Goal: Task Accomplishment & Management: Complete application form

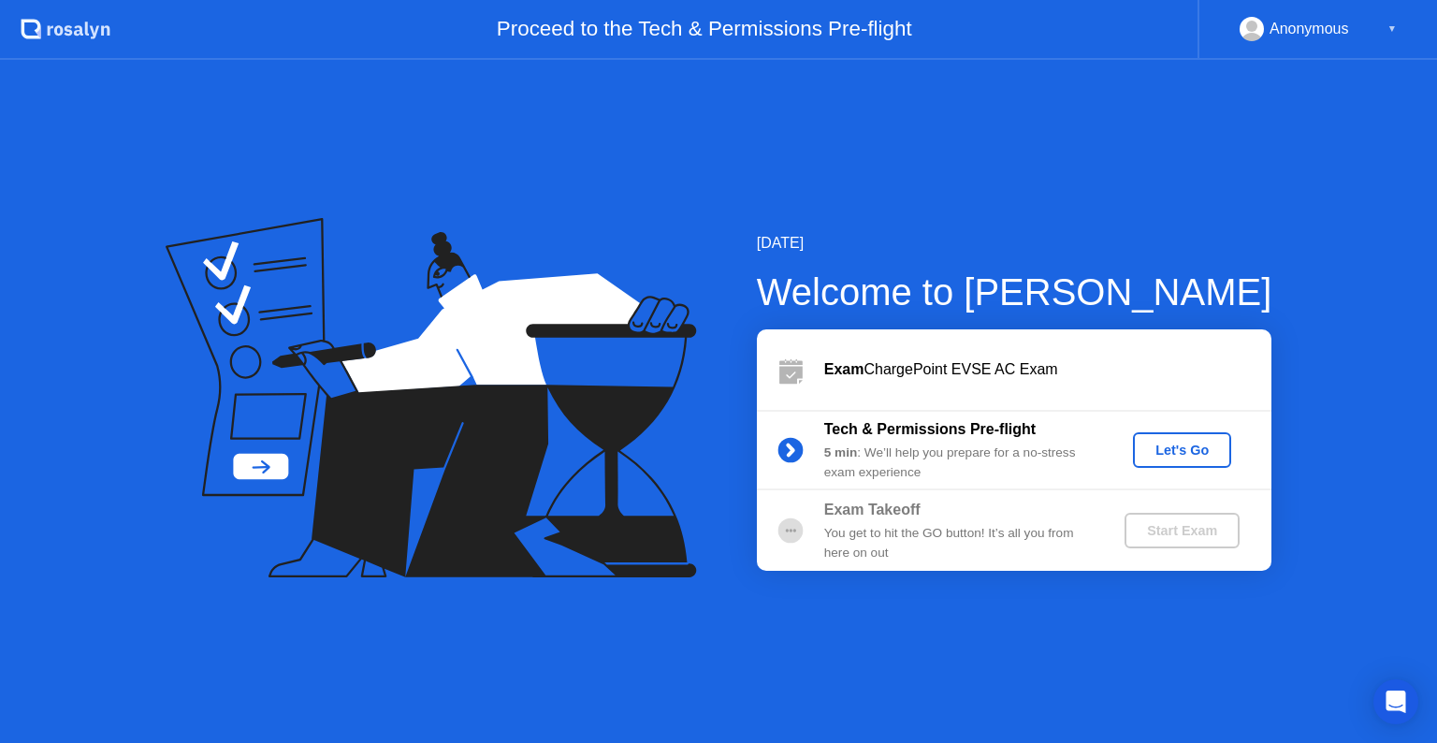
click at [1161, 446] on div "Let's Go" at bounding box center [1182, 450] width 83 height 15
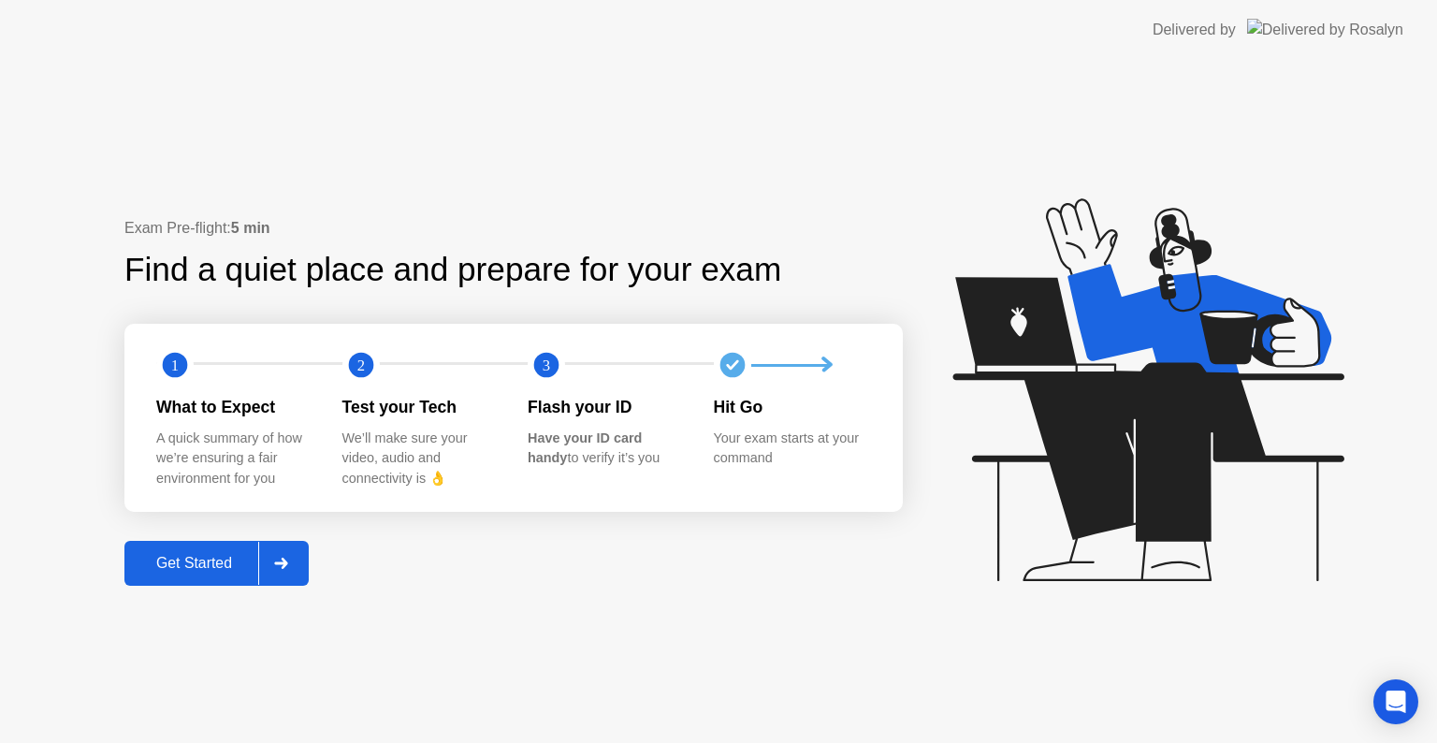
click at [171, 555] on div "Get Started" at bounding box center [194, 563] width 128 height 17
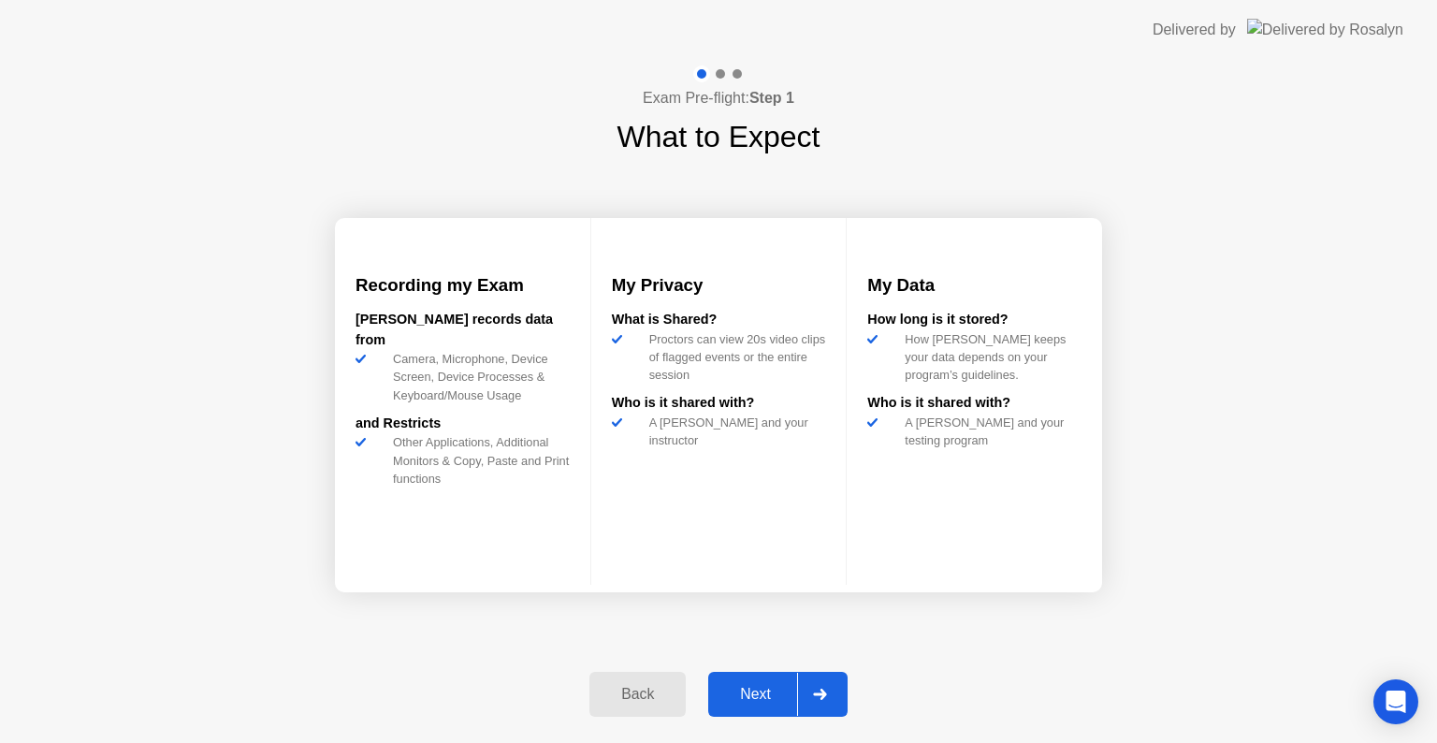
click at [731, 686] on div "Next" at bounding box center [755, 694] width 83 height 17
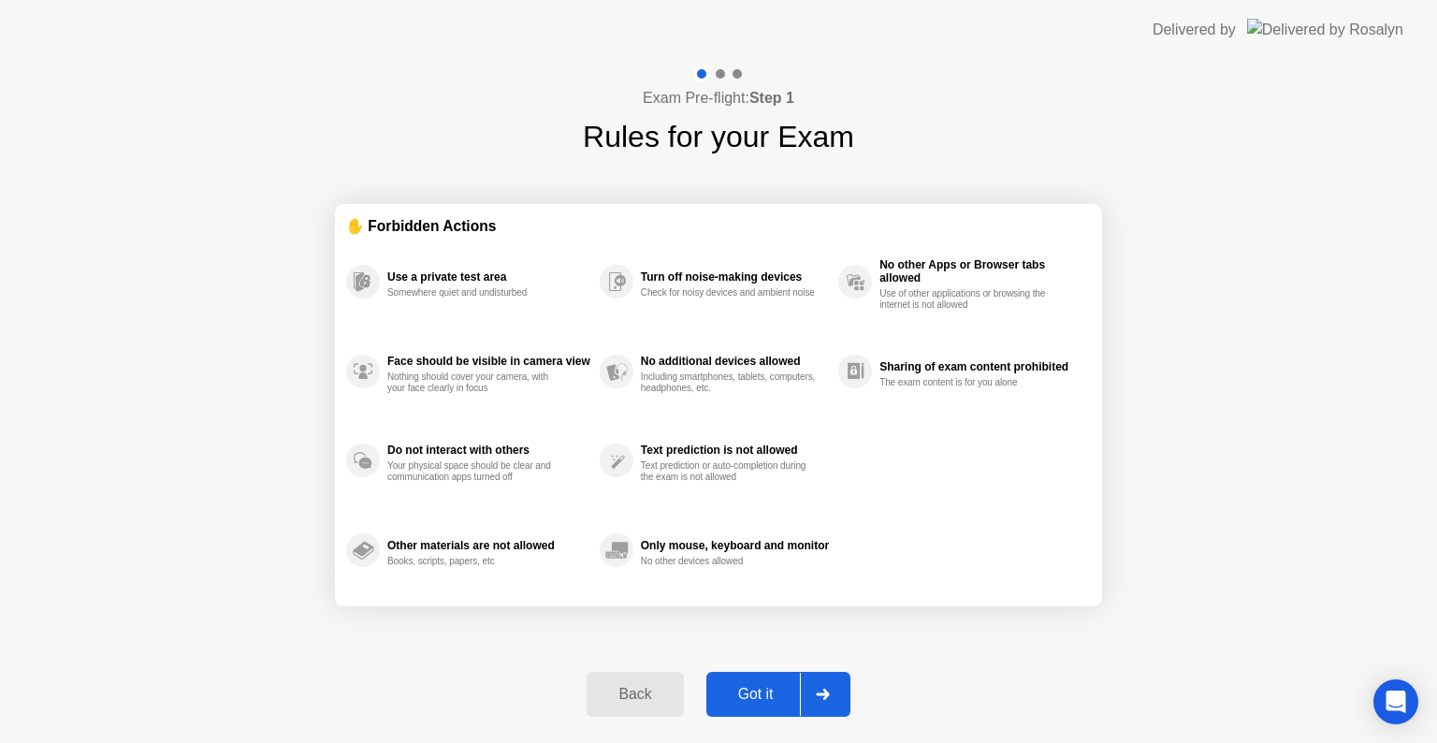
click at [760, 693] on div "Got it" at bounding box center [756, 694] width 88 height 17
select select "**********"
select select "*******"
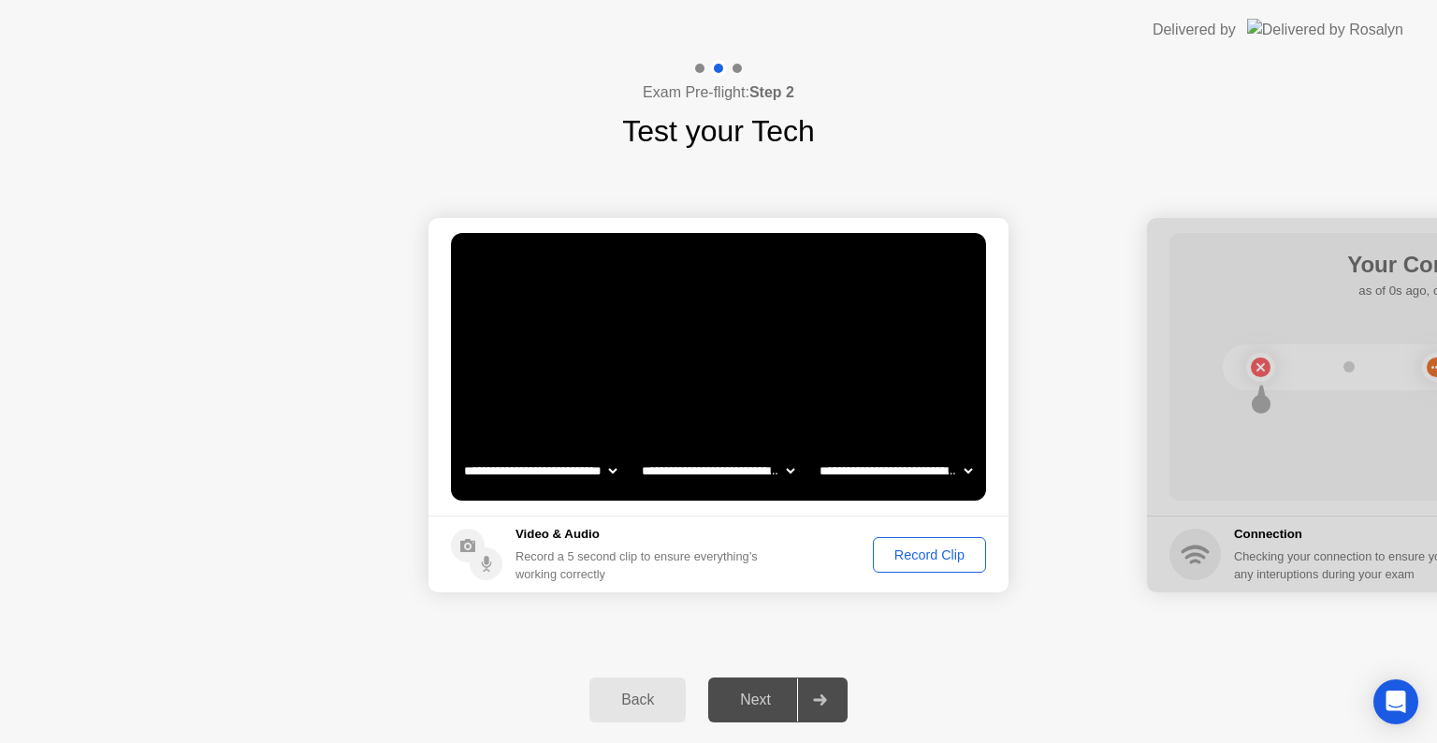
click at [932, 560] on div "Record Clip" at bounding box center [930, 554] width 100 height 15
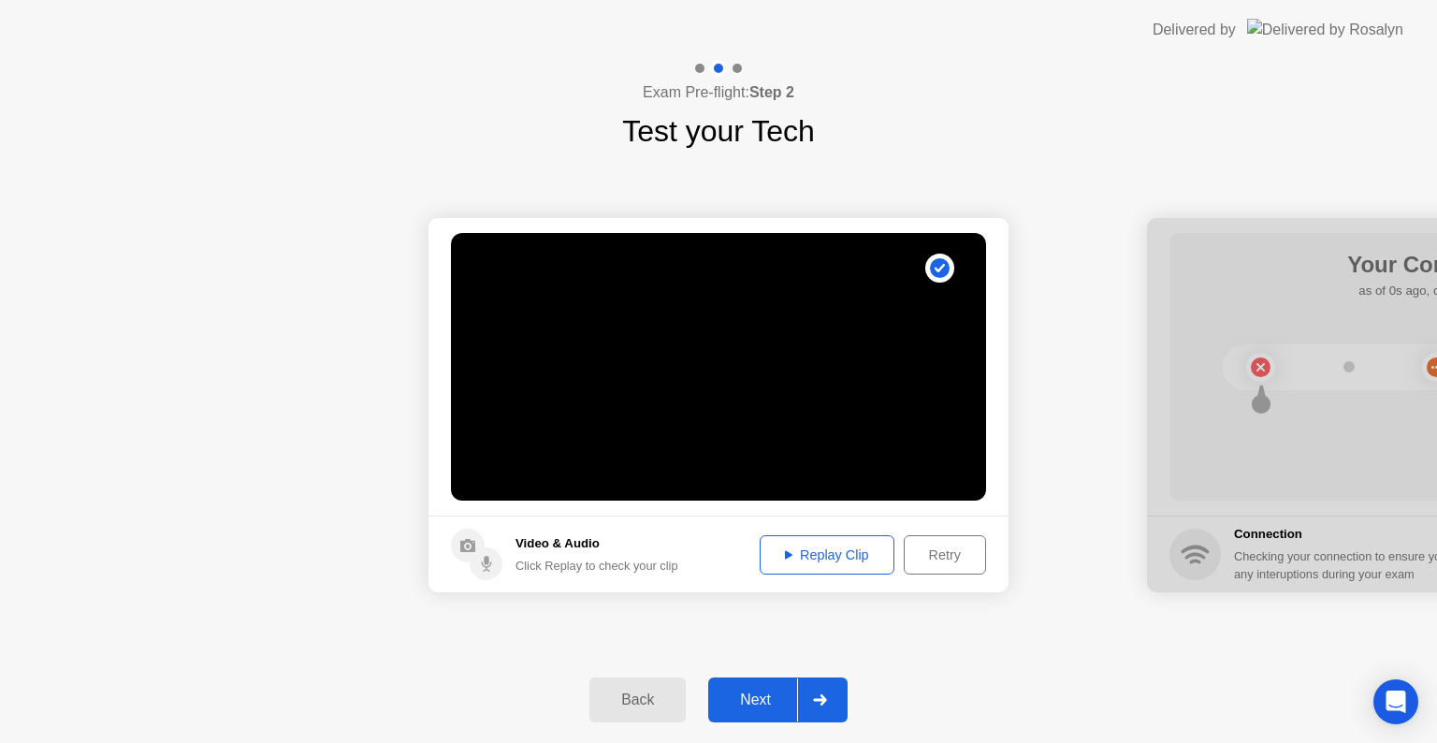
click at [764, 685] on button "Next" at bounding box center [777, 700] width 139 height 45
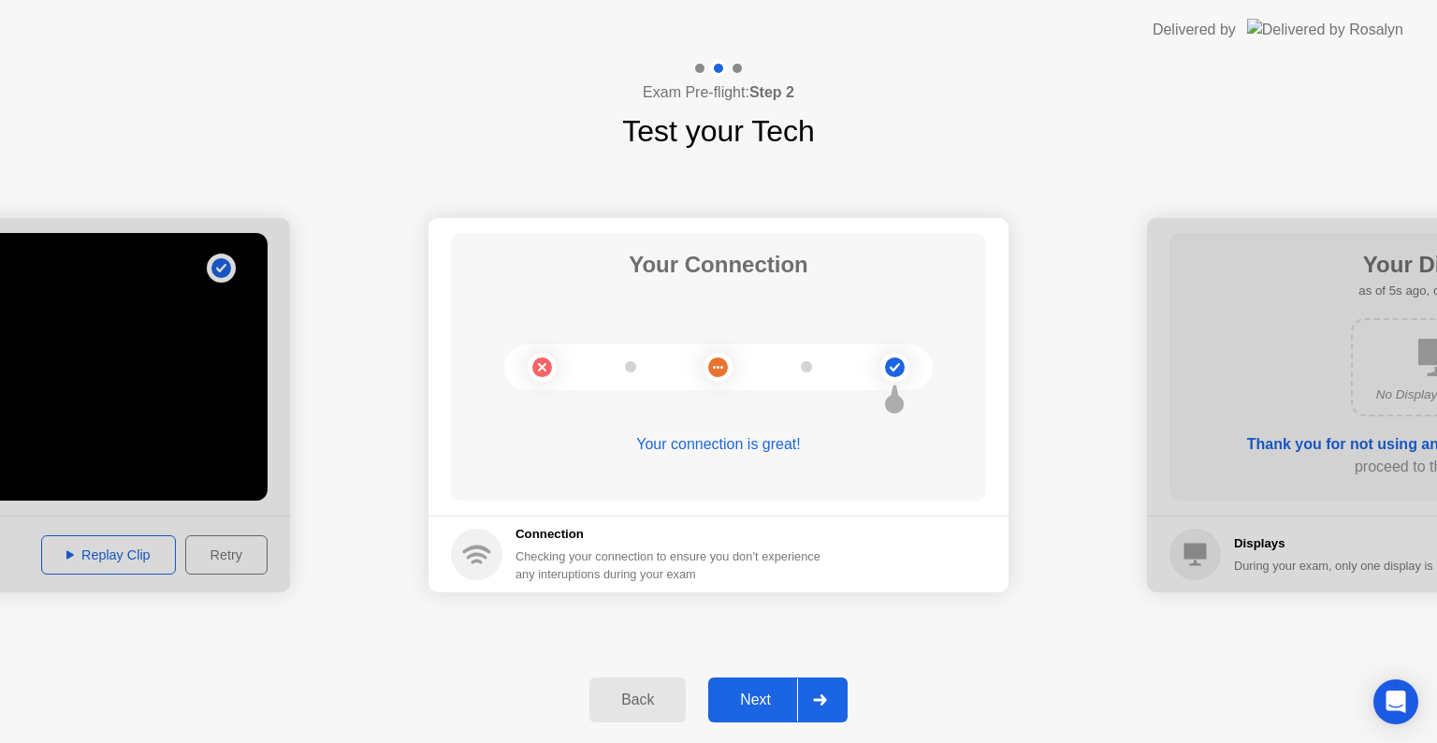
click at [741, 686] on button "Next" at bounding box center [777, 700] width 139 height 45
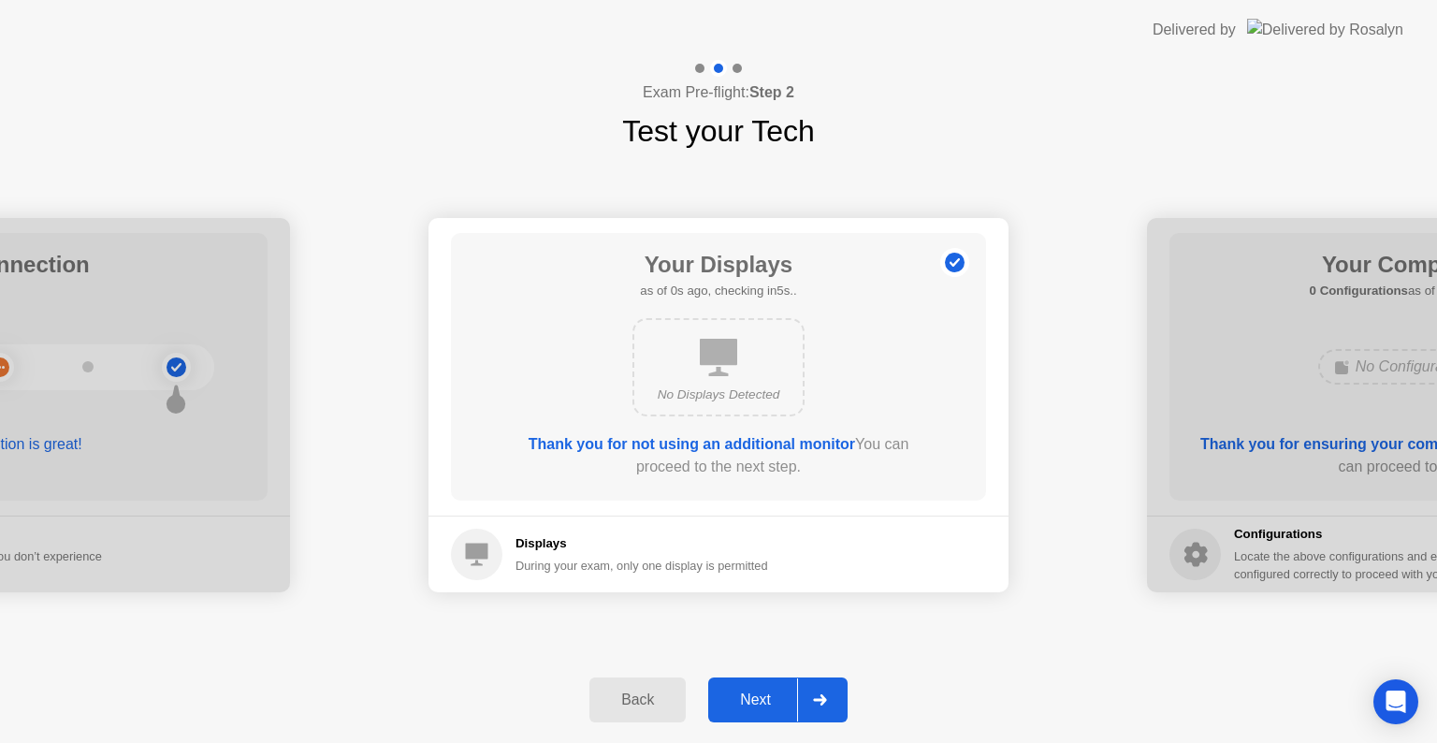
click at [738, 692] on div "Next" at bounding box center [755, 700] width 83 height 17
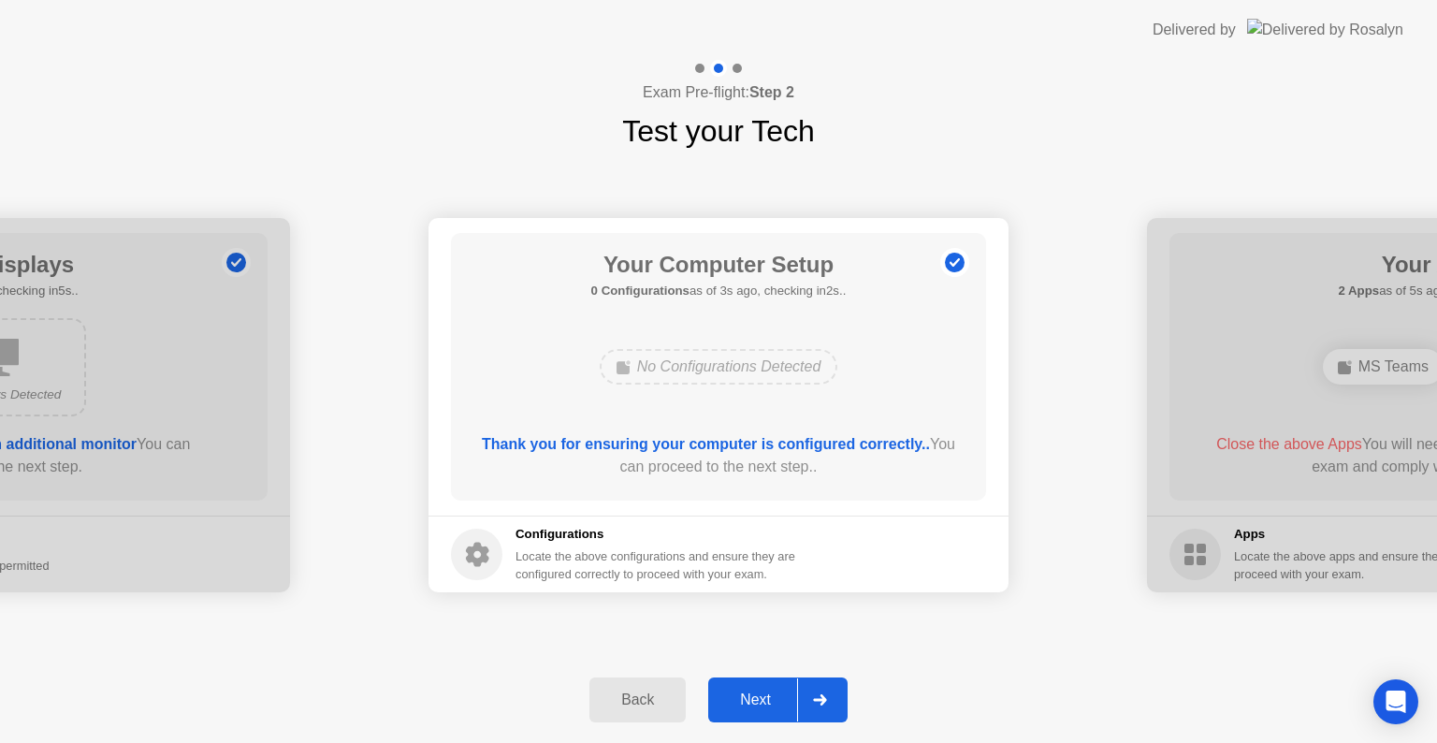
click at [738, 692] on div "Next" at bounding box center [755, 700] width 83 height 17
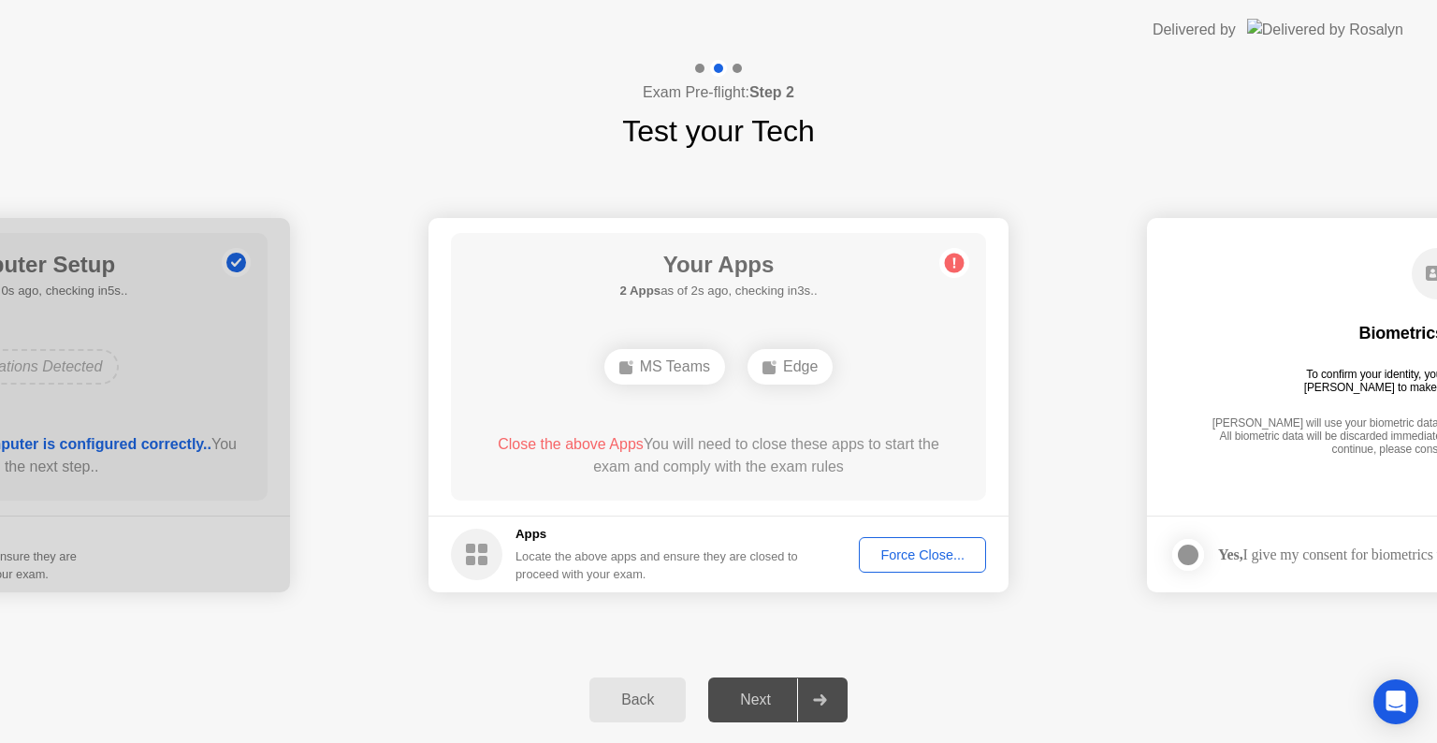
click at [897, 561] on div "Force Close..." at bounding box center [923, 554] width 114 height 15
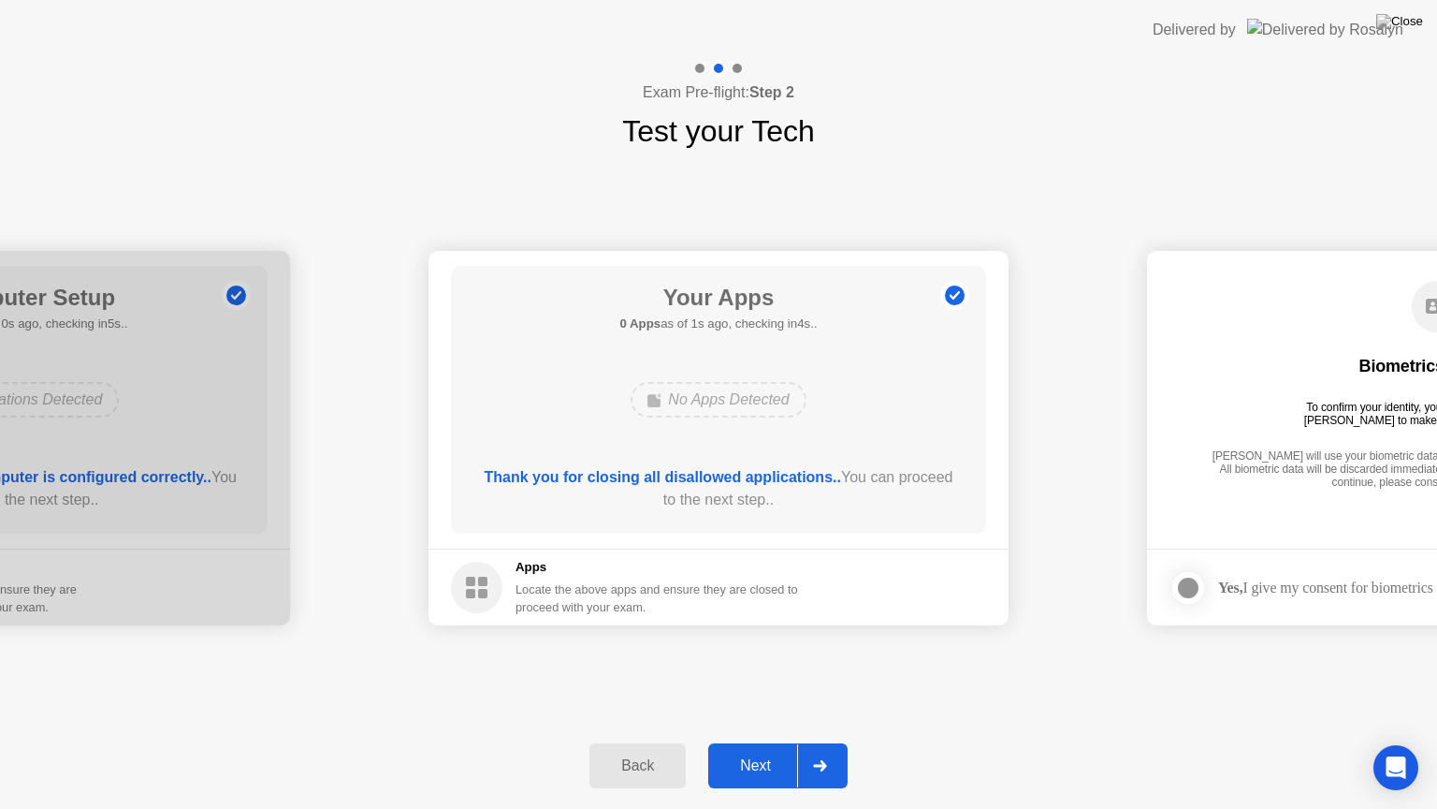
click at [764, 742] on div "Next" at bounding box center [755, 765] width 83 height 17
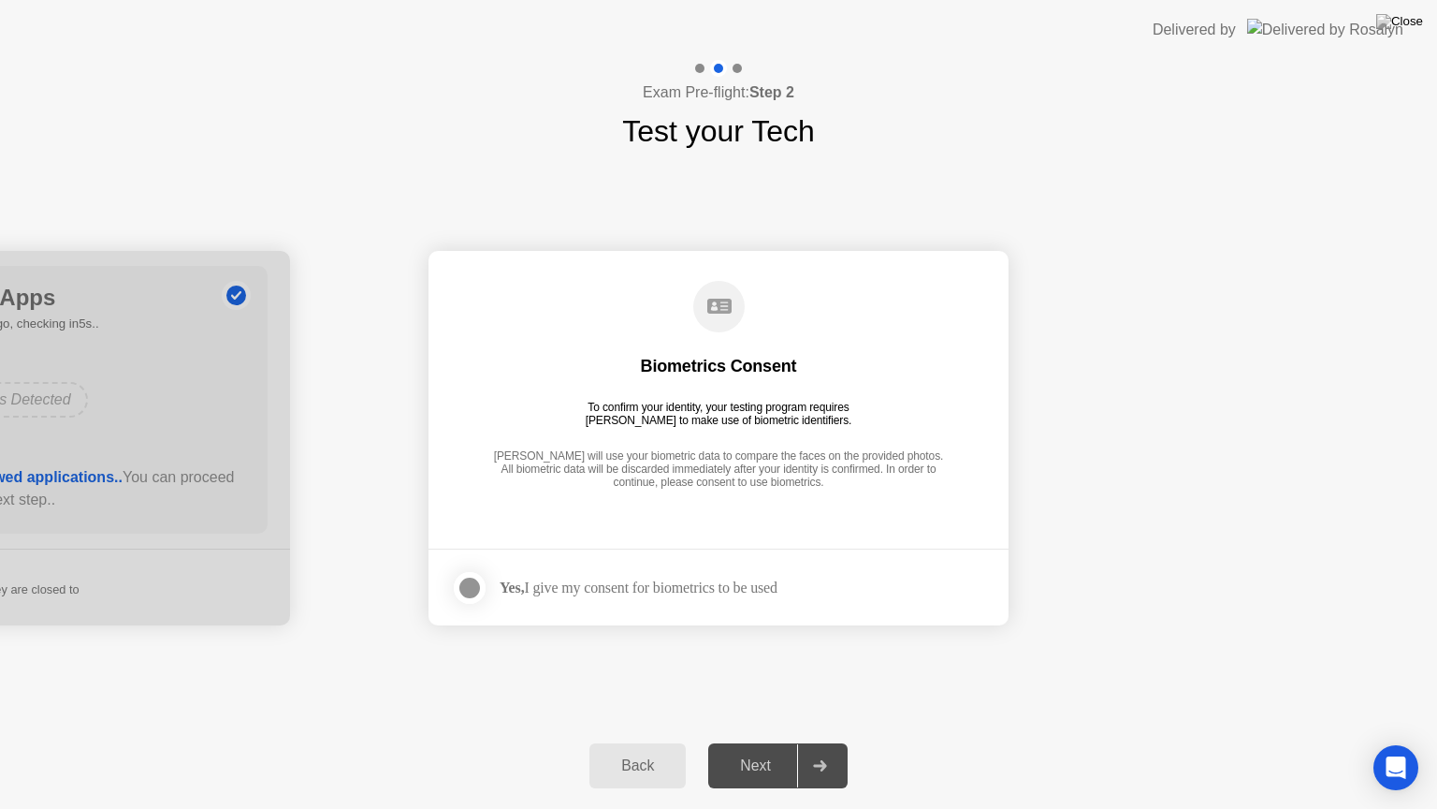
click at [472, 580] on div at bounding box center [470, 587] width 22 height 22
click at [759, 742] on div "Next" at bounding box center [755, 765] width 83 height 17
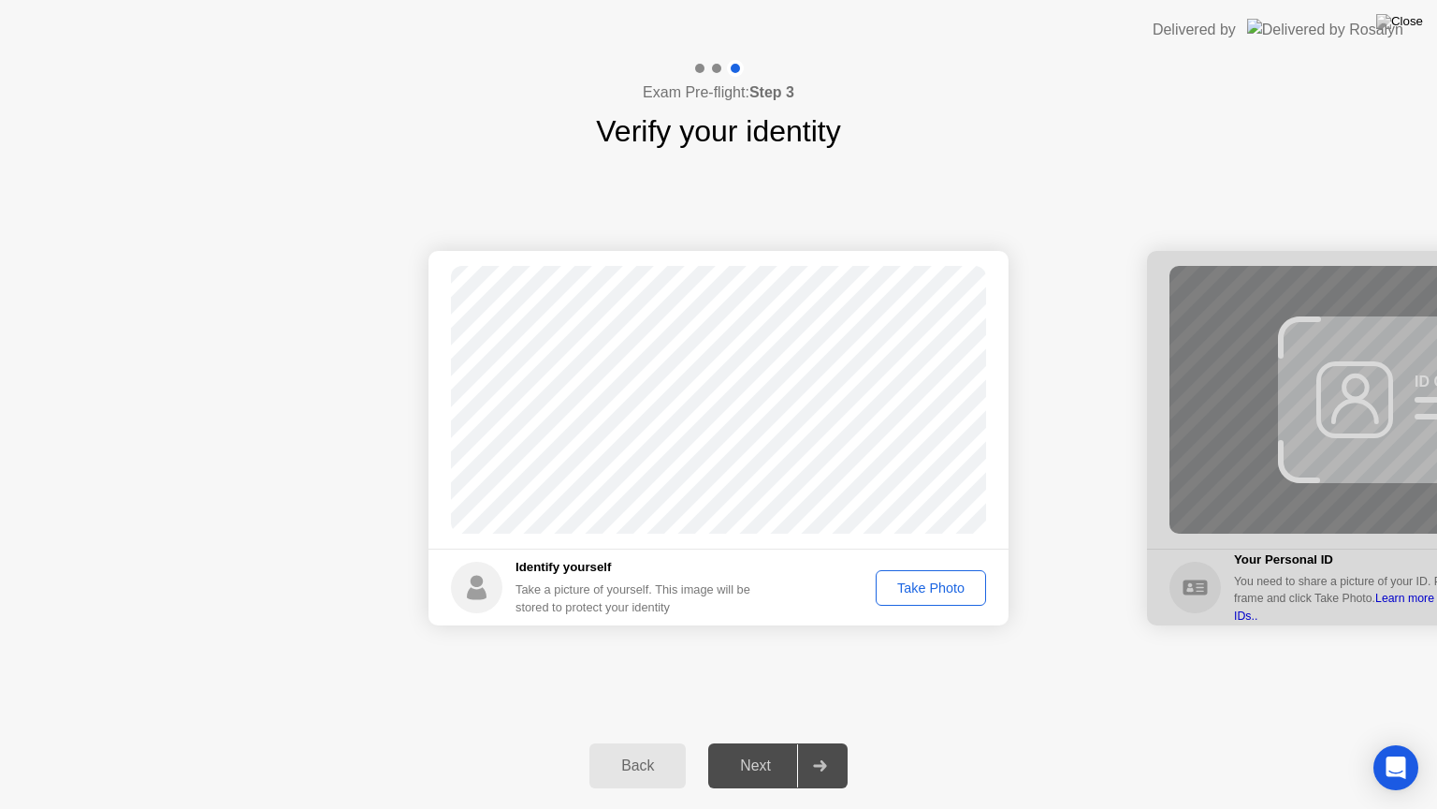
click at [912, 589] on div "Take Photo" at bounding box center [930, 587] width 97 height 15
click at [911, 593] on div "Retake" at bounding box center [943, 587] width 73 height 15
click at [911, 593] on div "Take Photo" at bounding box center [930, 587] width 97 height 15
click at [736, 742] on div "Next" at bounding box center [755, 765] width 83 height 17
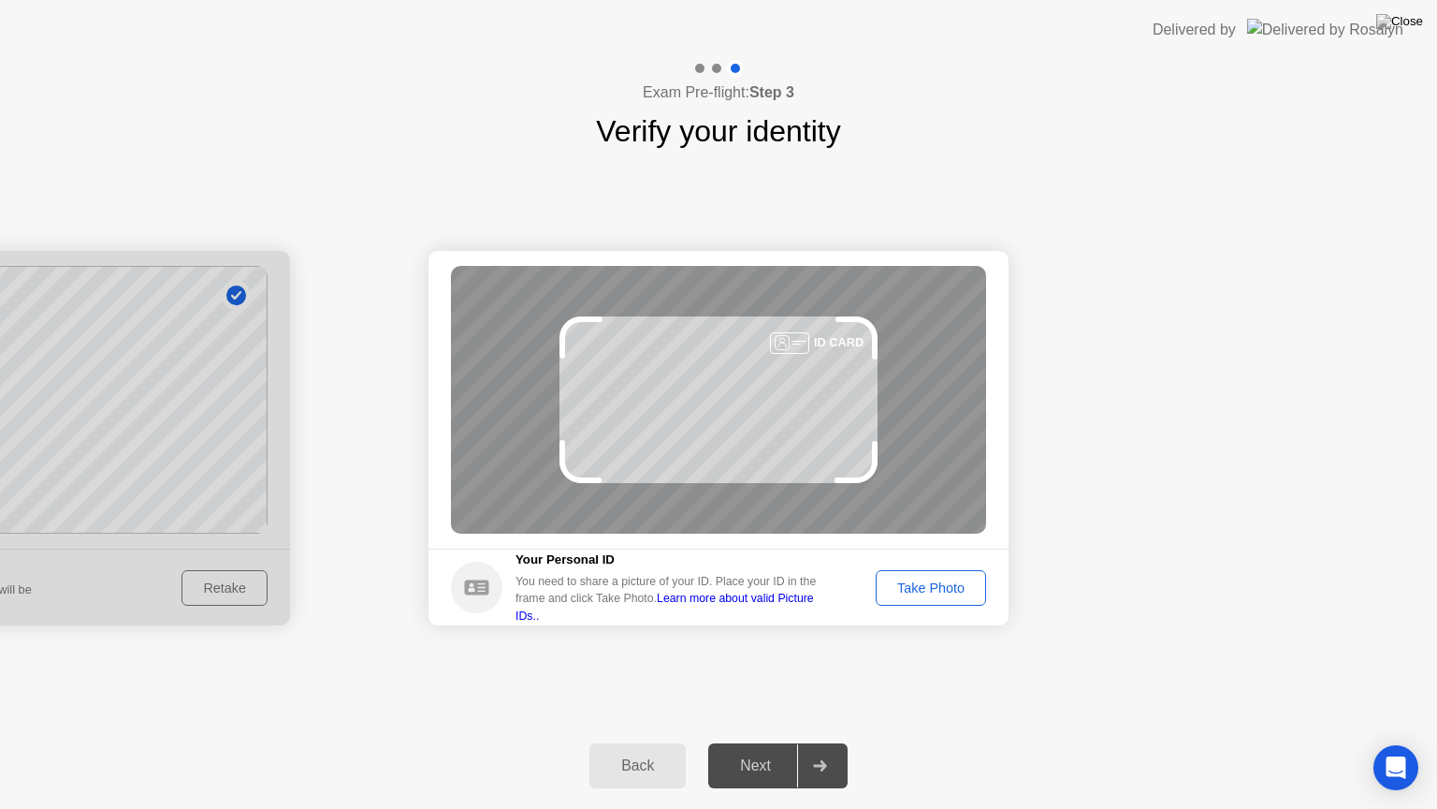
click at [931, 591] on div "Take Photo" at bounding box center [930, 587] width 97 height 15
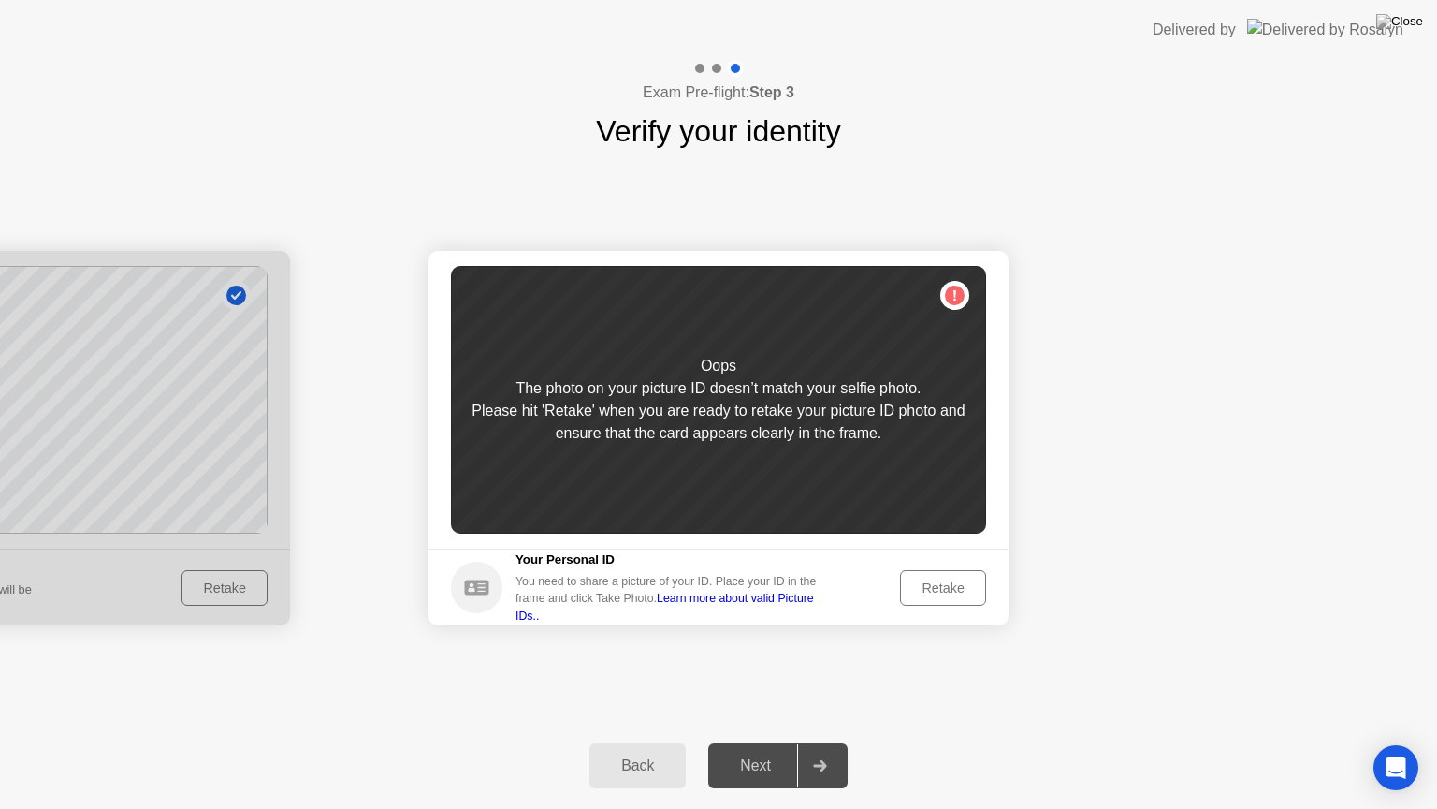
click at [931, 591] on div "Retake" at bounding box center [943, 587] width 73 height 15
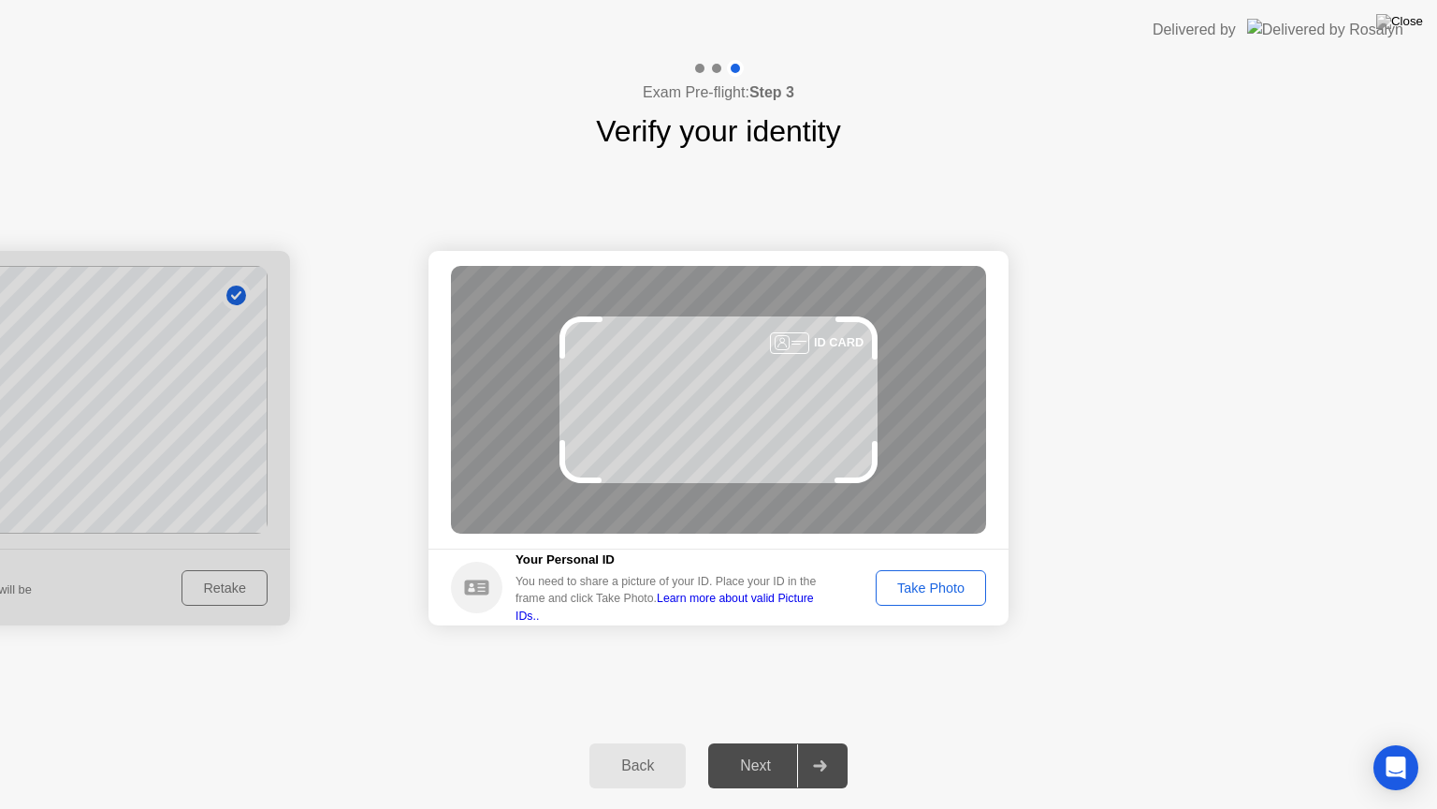
click at [931, 591] on div "Take Photo" at bounding box center [930, 587] width 97 height 15
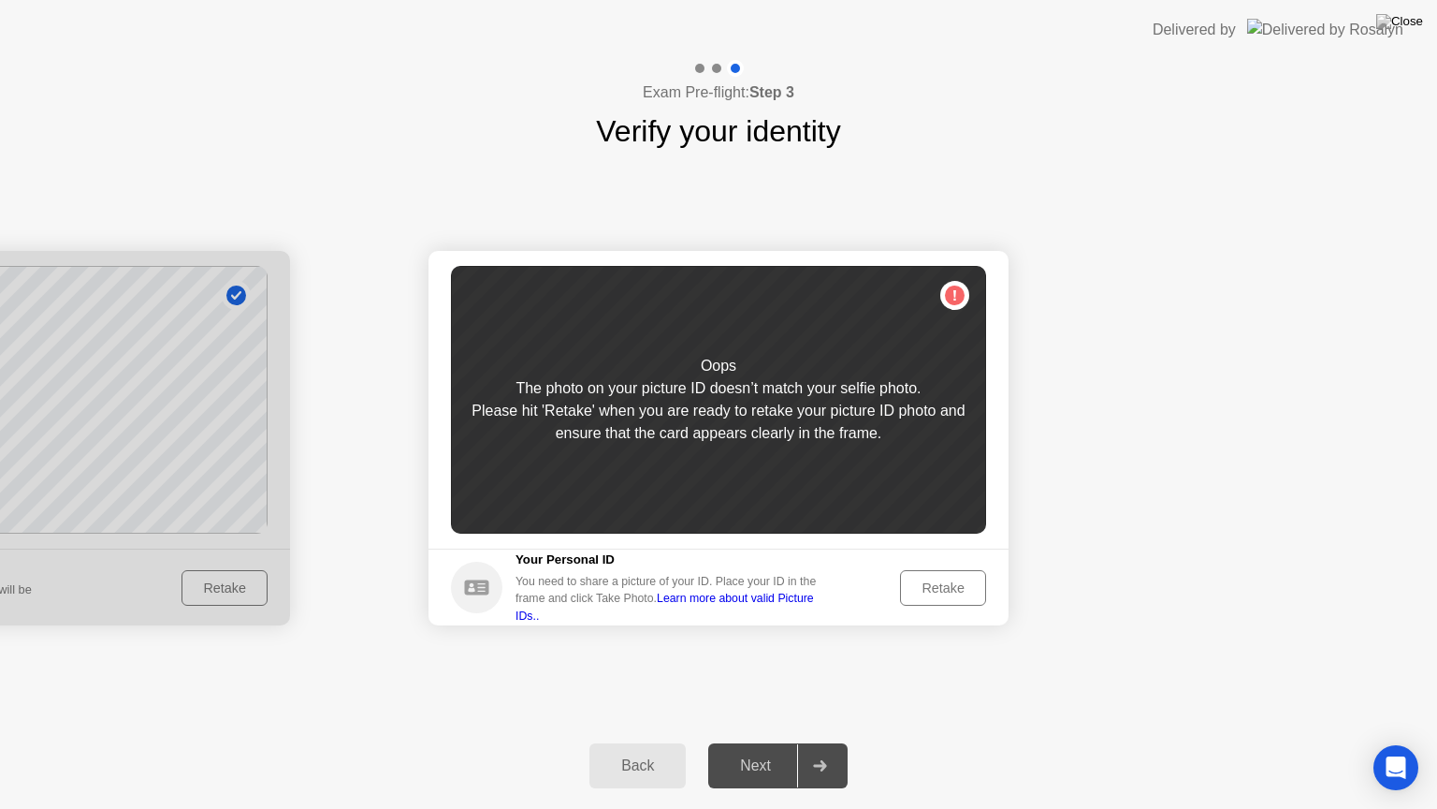
click at [931, 591] on div "Retake" at bounding box center [943, 587] width 73 height 15
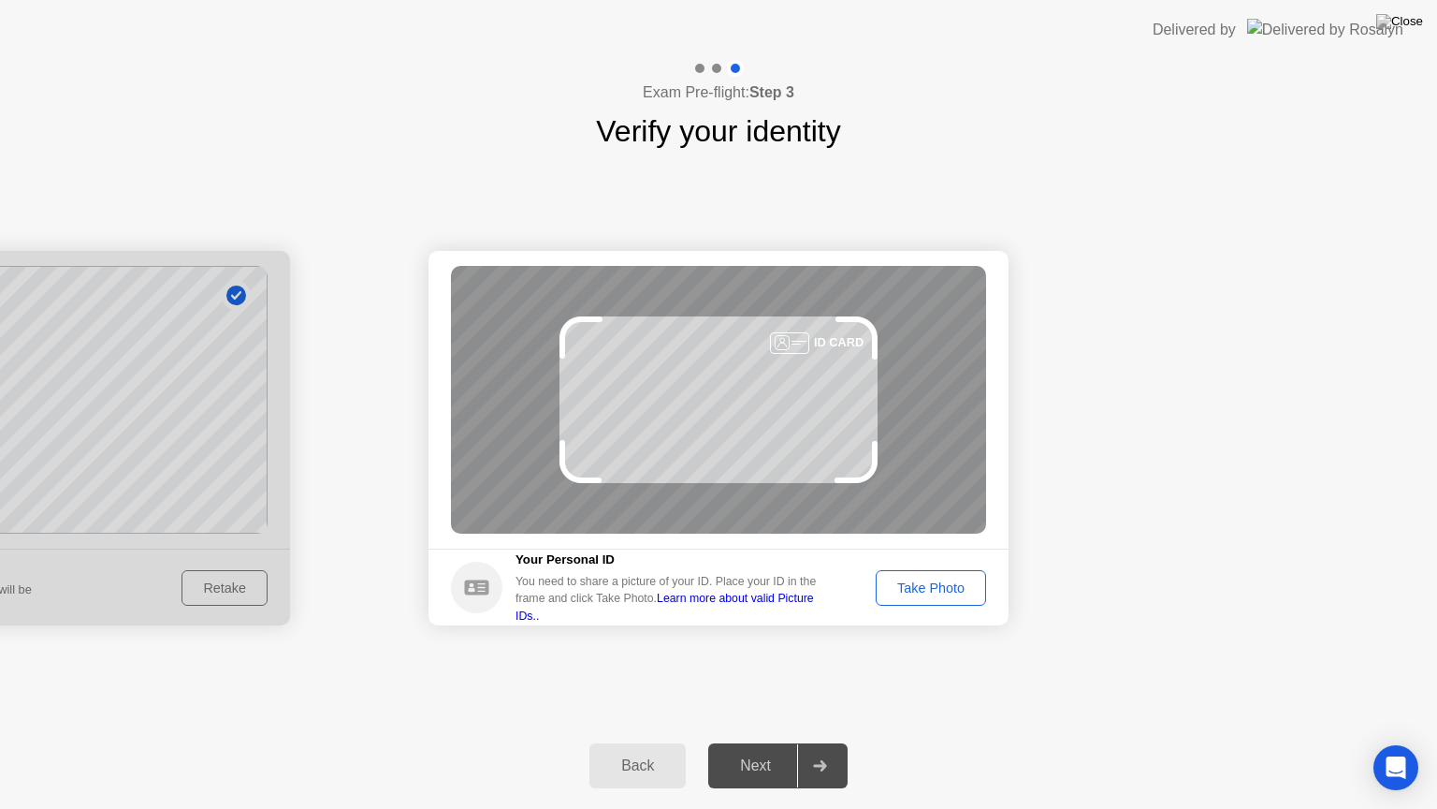
click at [931, 591] on div "Take Photo" at bounding box center [930, 587] width 97 height 15
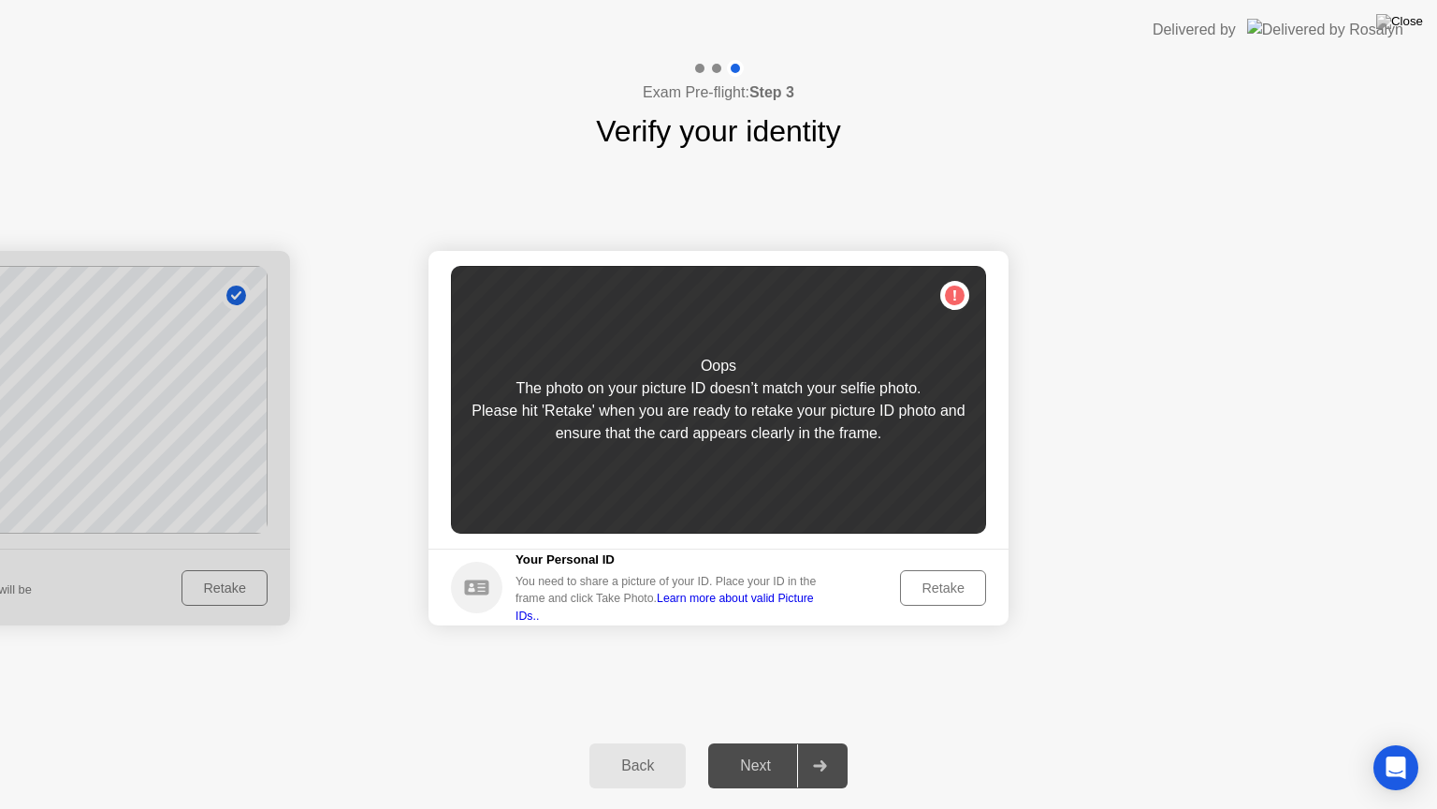
click at [931, 591] on div "Retake" at bounding box center [943, 587] width 73 height 15
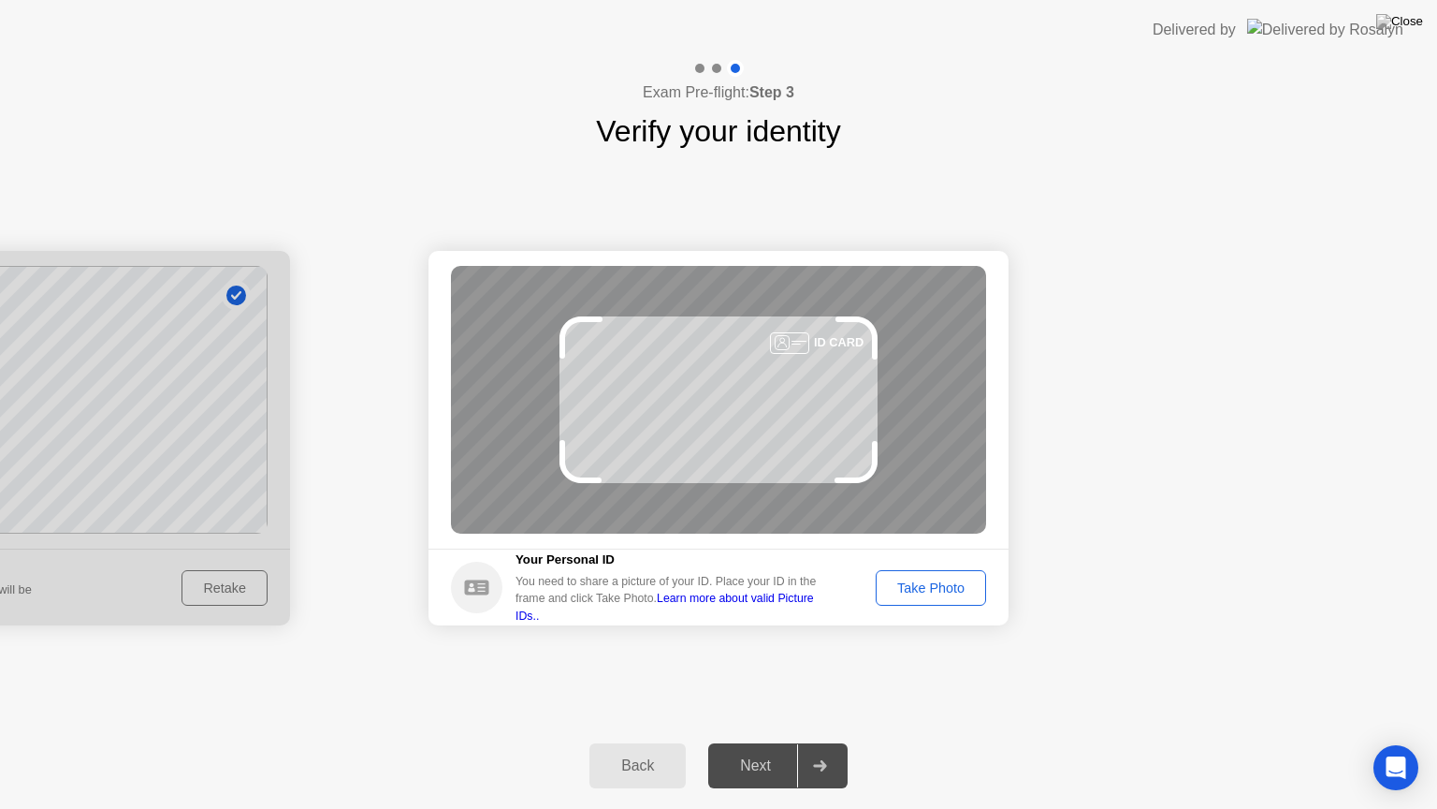
click at [931, 591] on div "Take Photo" at bounding box center [930, 587] width 97 height 15
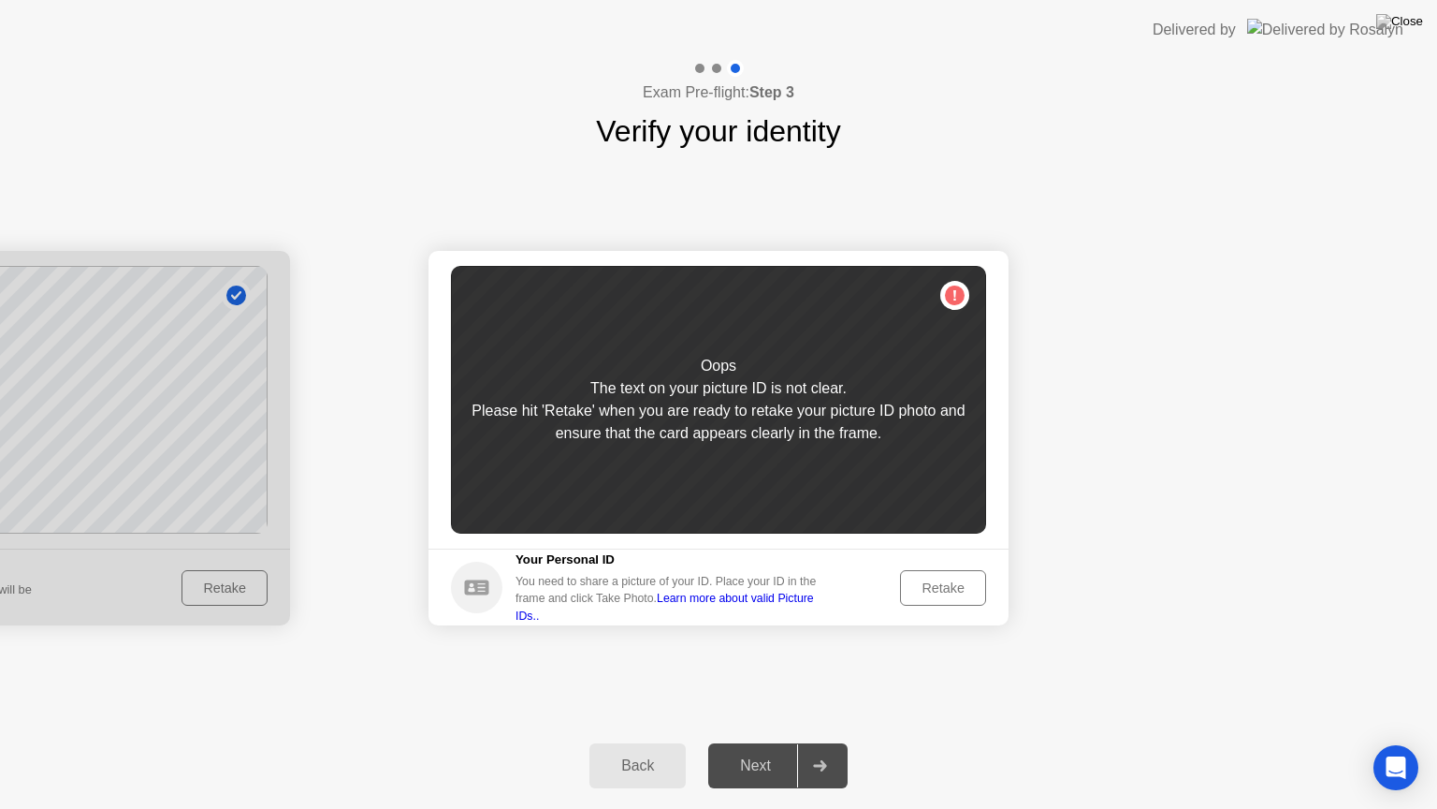
click at [931, 591] on div "Retake" at bounding box center [943, 587] width 73 height 15
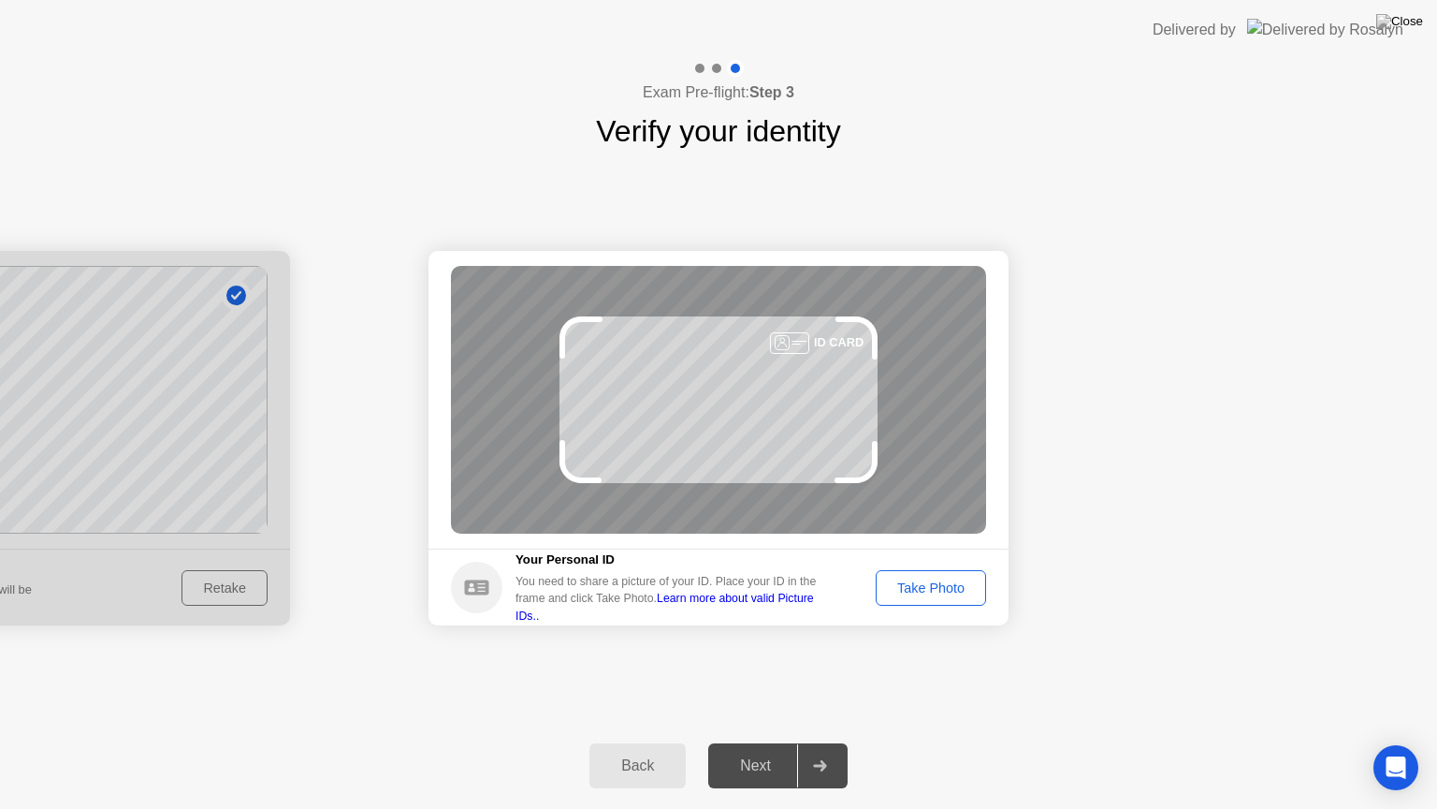
click at [243, 588] on div at bounding box center [0, 438] width 580 height 374
click at [616, 742] on div "Back" at bounding box center [637, 765] width 85 height 17
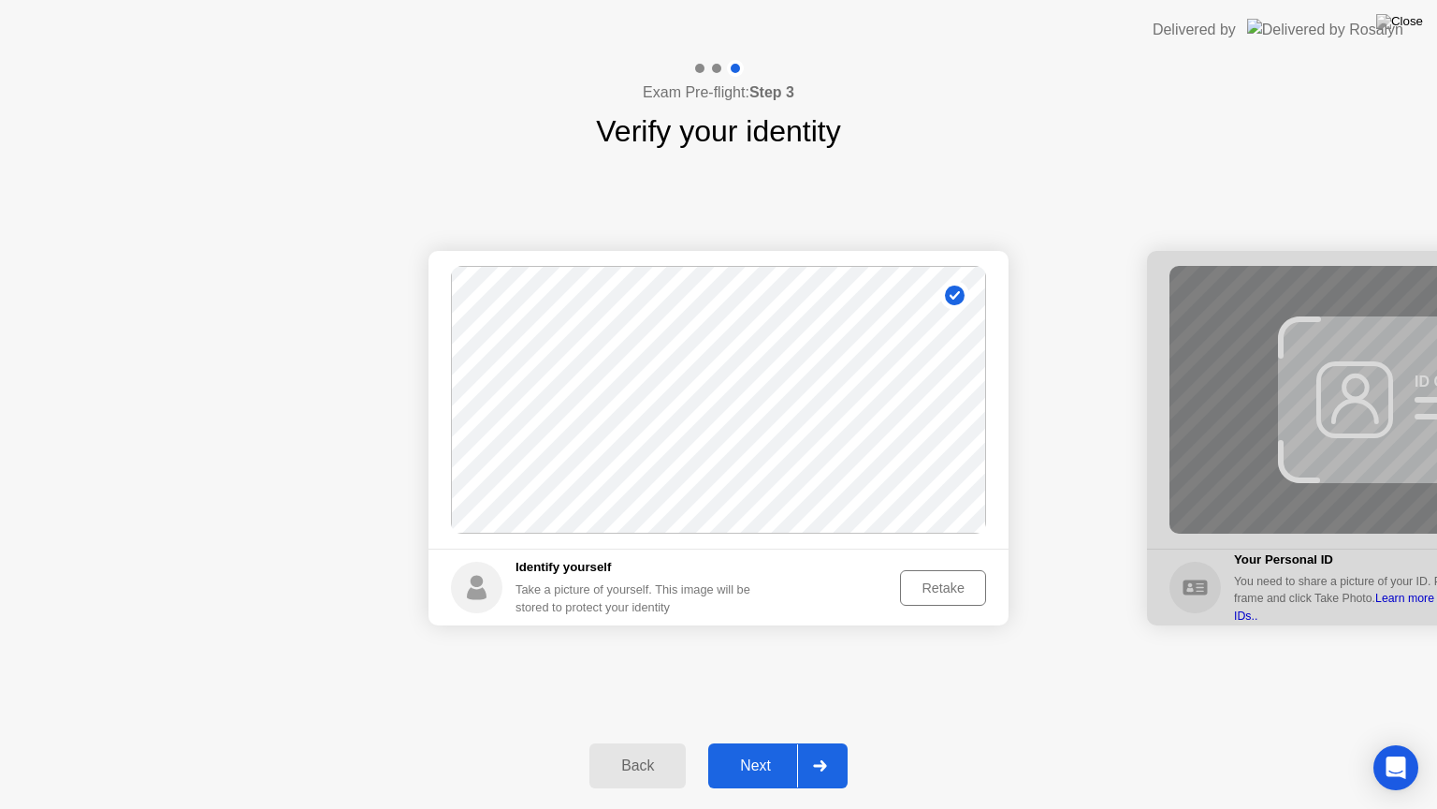
click at [943, 595] on div "Retake" at bounding box center [943, 587] width 73 height 15
click at [911, 590] on div "Take Photo" at bounding box center [930, 587] width 97 height 15
click at [765, 742] on div "Next" at bounding box center [755, 765] width 83 height 17
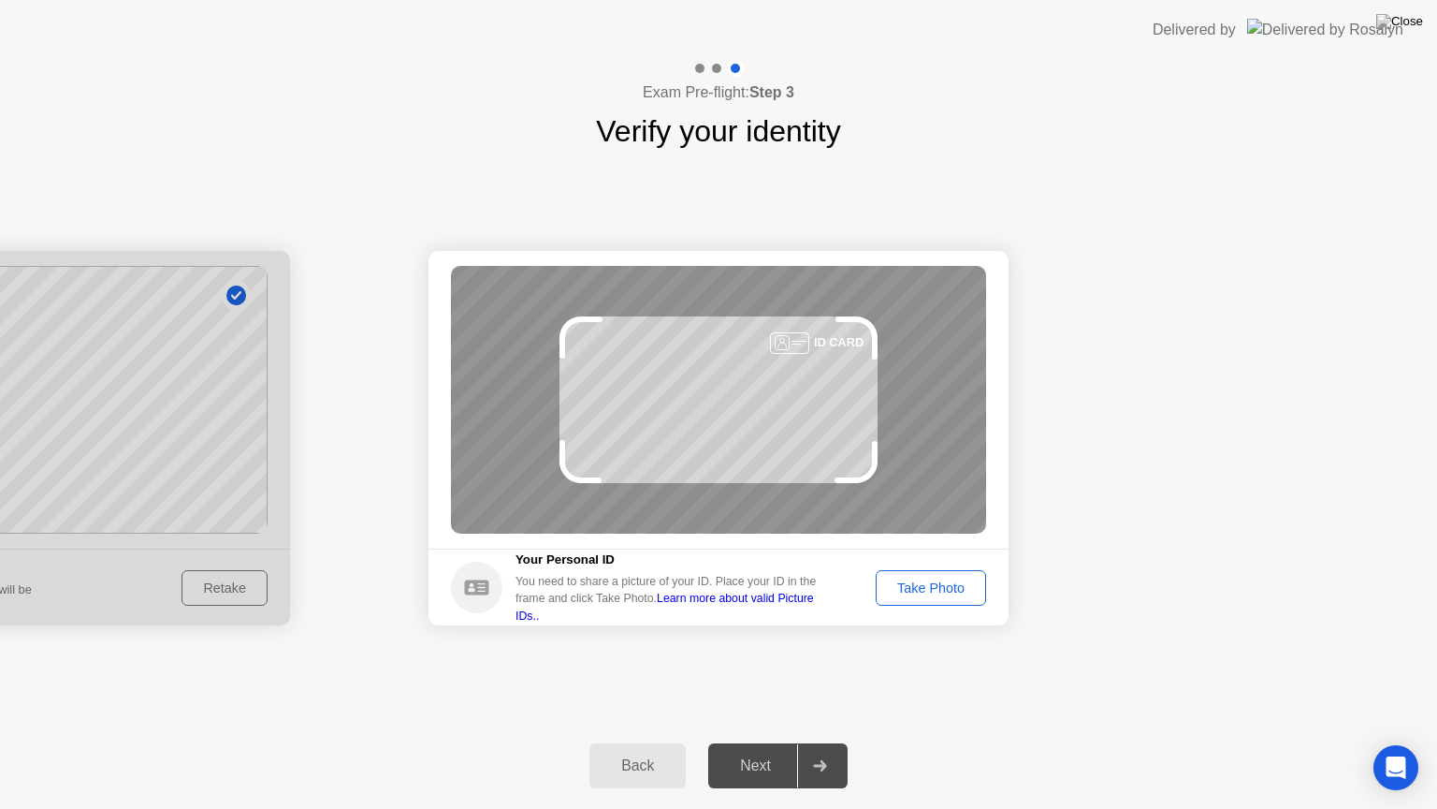
click at [952, 581] on div "Take Photo" at bounding box center [930, 587] width 97 height 15
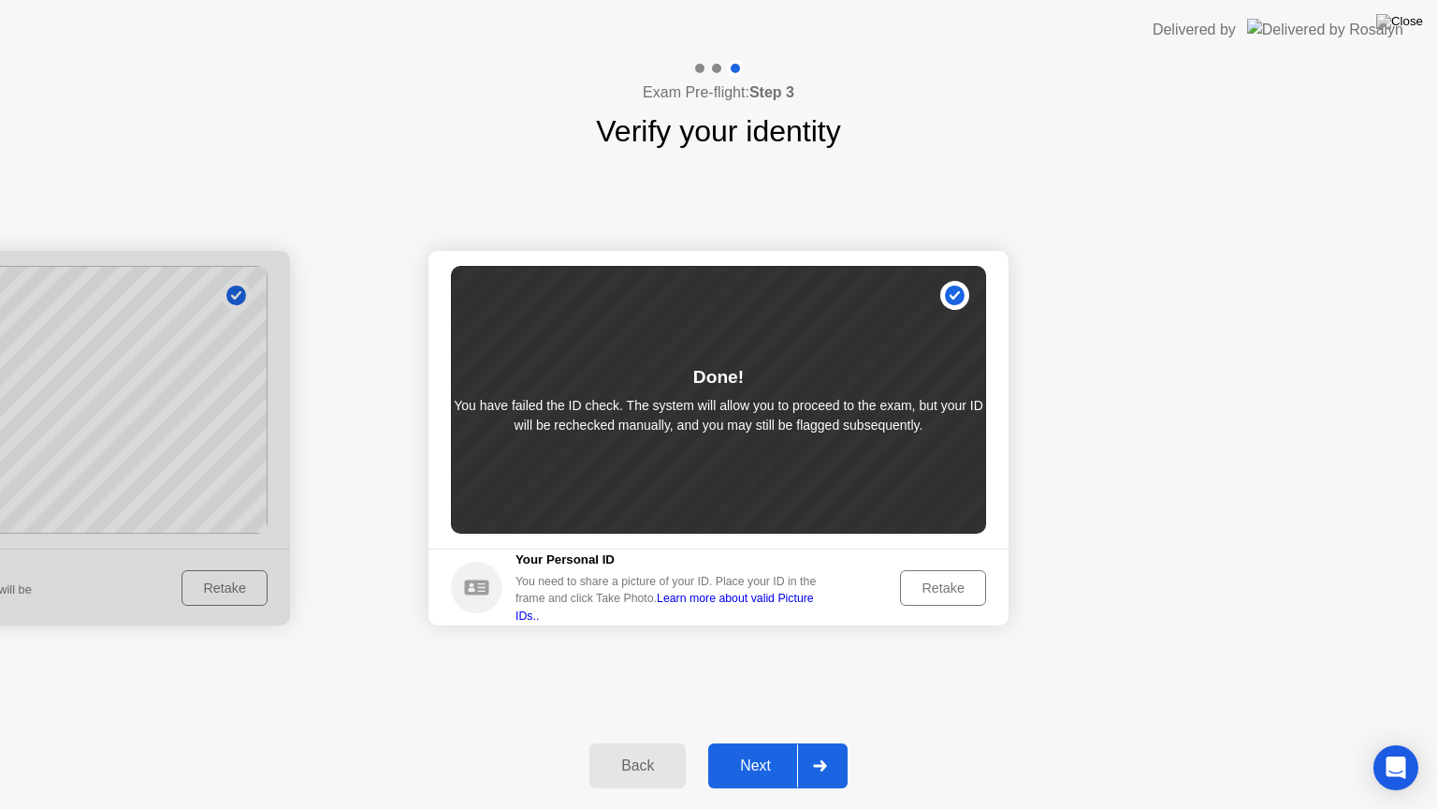
click at [722, 742] on div "Next" at bounding box center [755, 765] width 83 height 17
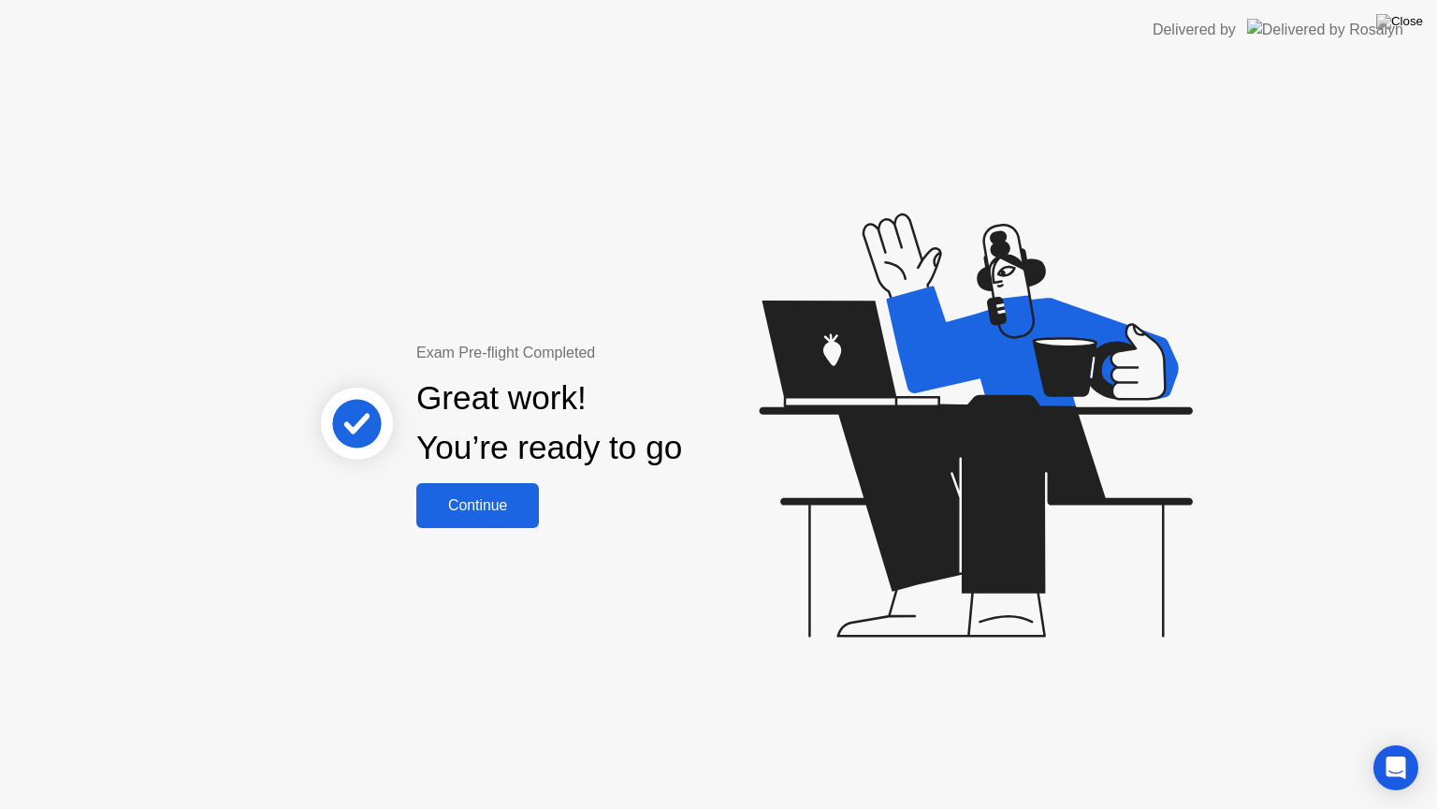
click at [498, 510] on div "Continue" at bounding box center [477, 505] width 111 height 17
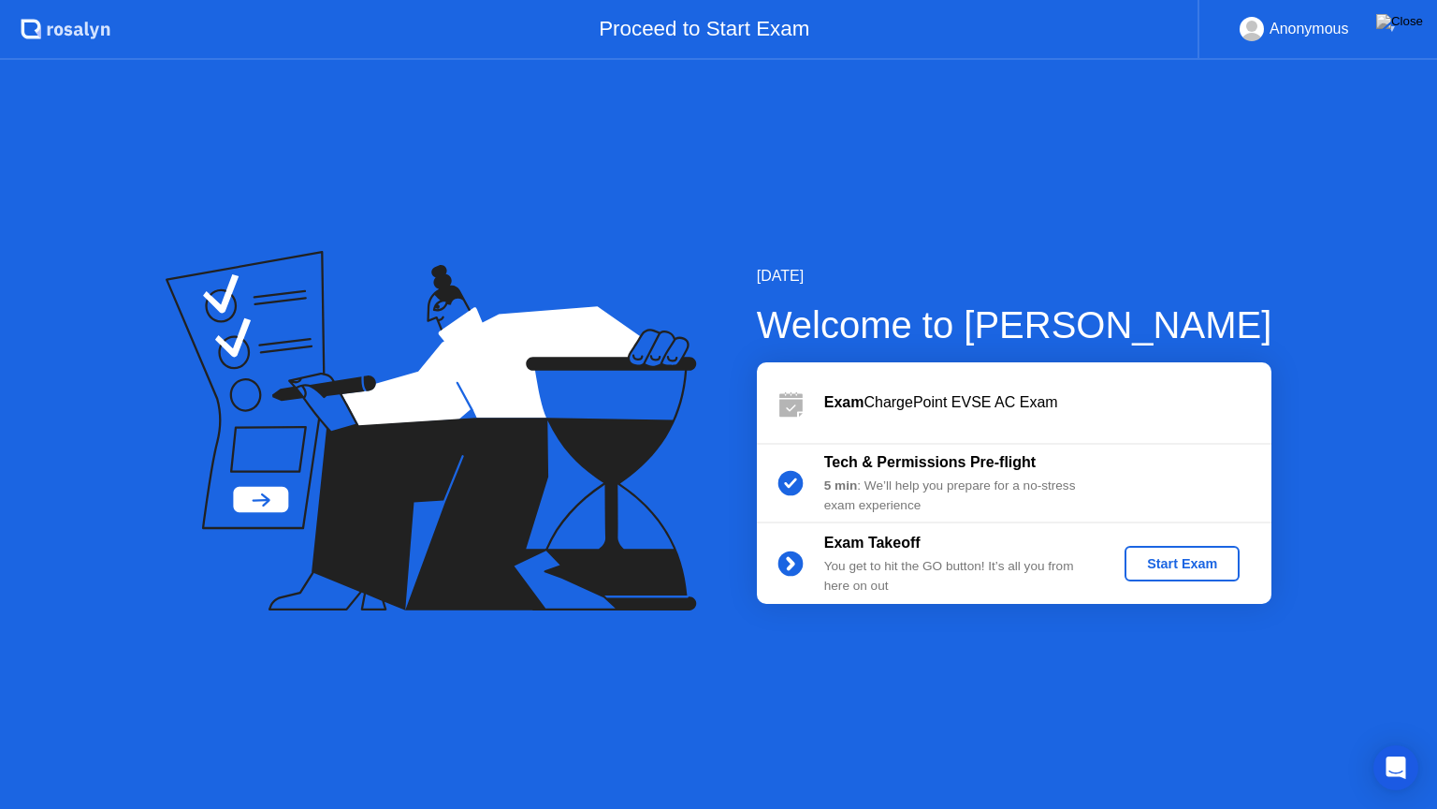
click at [1174, 564] on div "Start Exam" at bounding box center [1182, 563] width 100 height 15
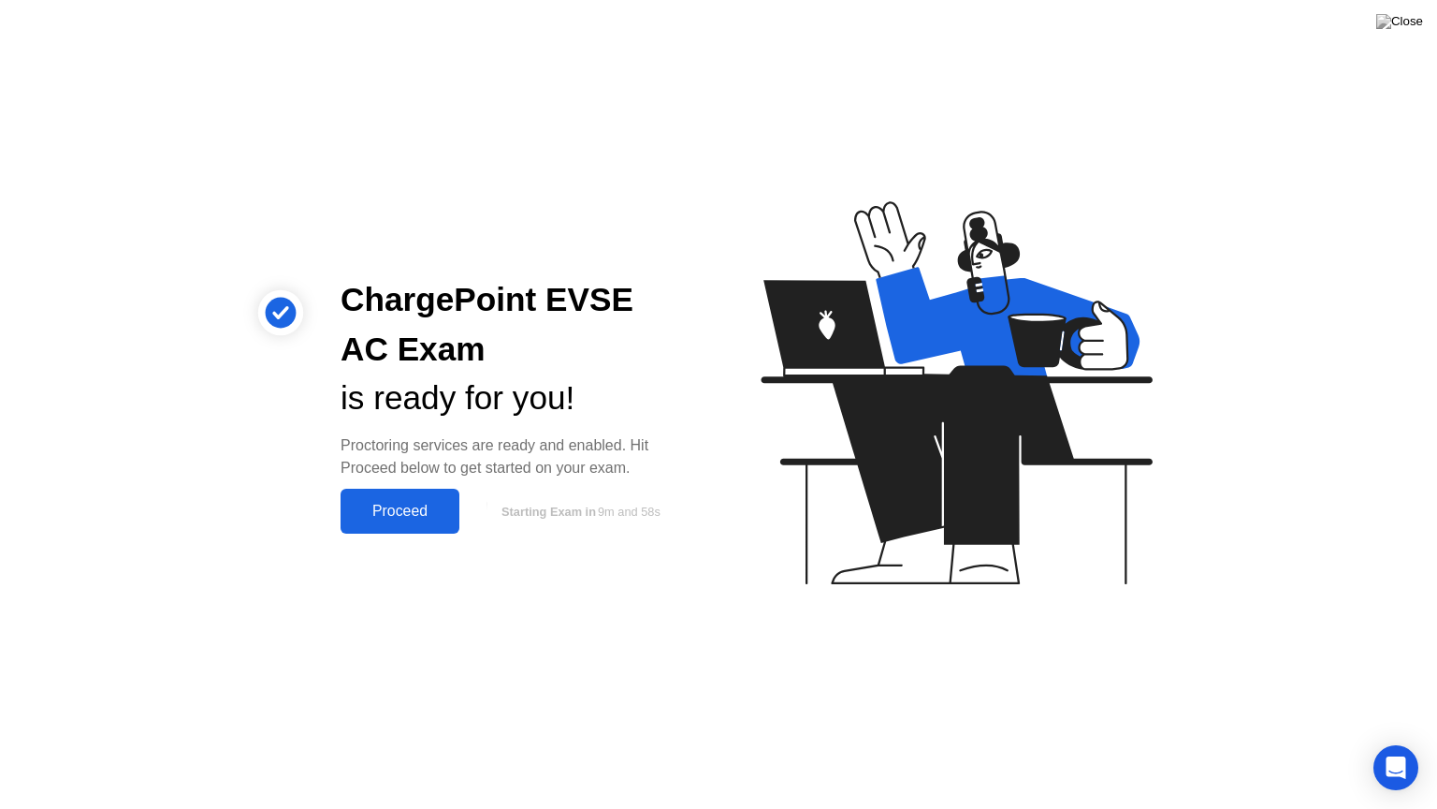
click at [417, 503] on div "Proceed" at bounding box center [400, 511] width 108 height 17
